Goal: Navigation & Orientation: Find specific page/section

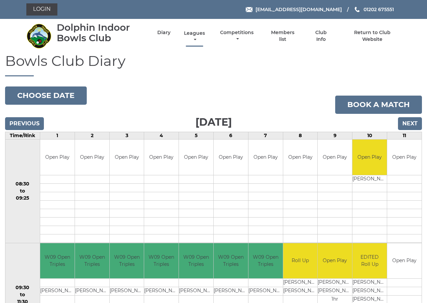
click at [194, 33] on link "Leagues" at bounding box center [194, 36] width 24 height 13
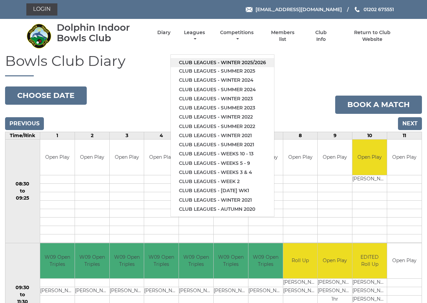
click at [203, 61] on link "Club leagues - Winter 2025/2026" at bounding box center [222, 62] width 103 height 9
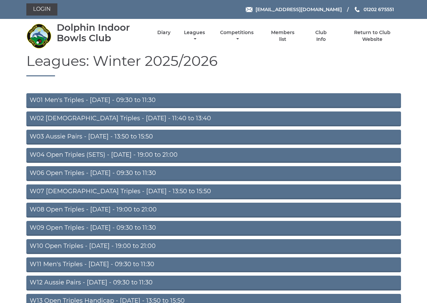
click at [103, 227] on link "W09 Open Triples - Wednesday - 09:30 to 11:30" at bounding box center [213, 228] width 375 height 15
